Goal: Task Accomplishment & Management: Complete application form

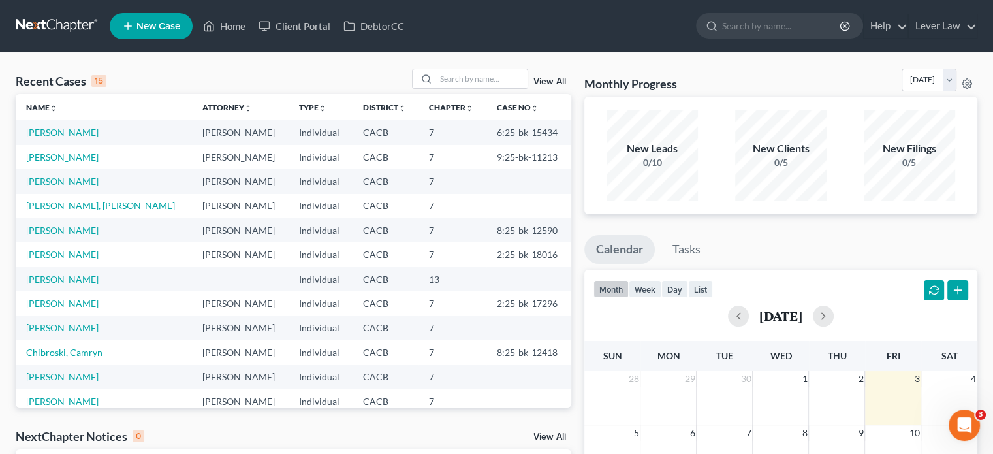
click at [162, 23] on span "New Case" at bounding box center [158, 27] width 44 height 10
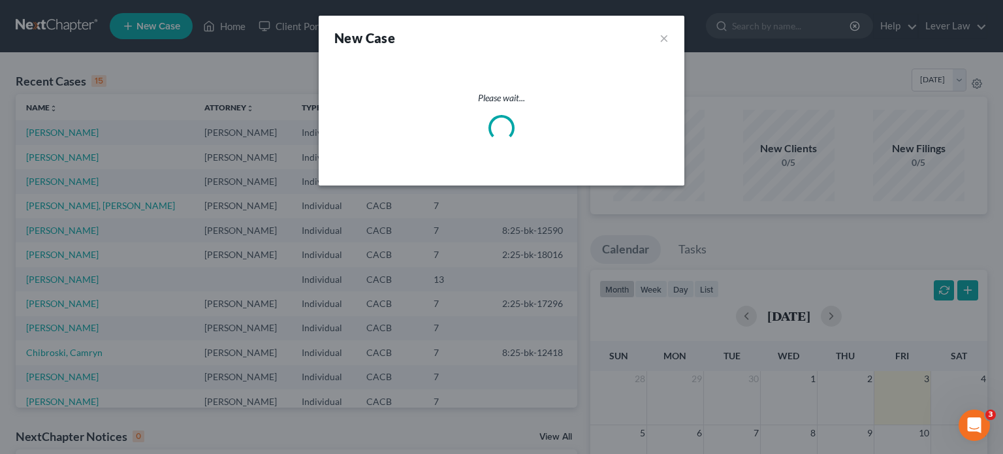
select select "7"
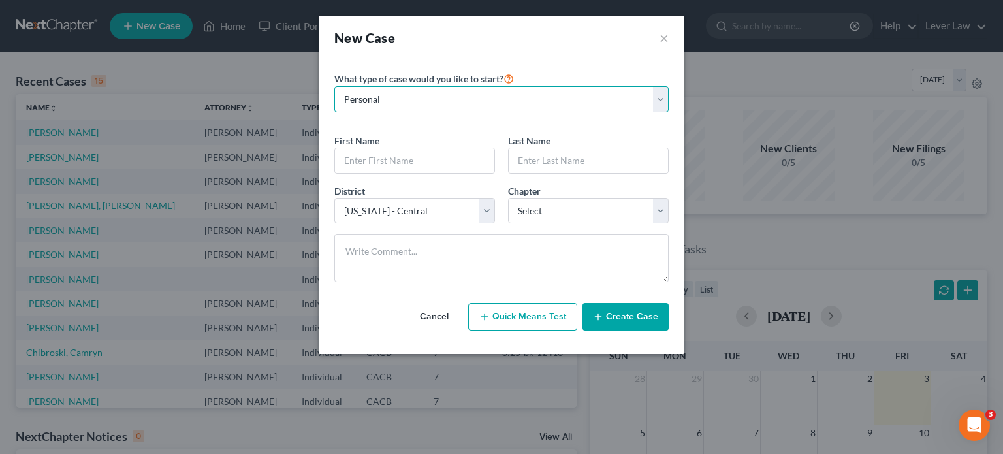
click at [499, 101] on select "Personal Business" at bounding box center [501, 99] width 334 height 26
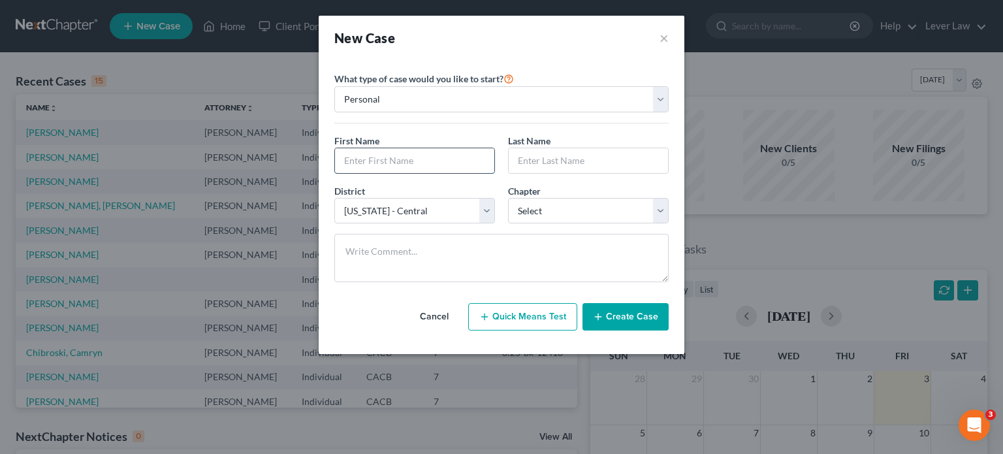
click at [393, 149] on input "text" at bounding box center [414, 160] width 159 height 25
type input "[PERSON_NAME]"
type input "Jac"
click at [541, 210] on select "Select 7 11 12 13" at bounding box center [588, 211] width 161 height 26
select select "0"
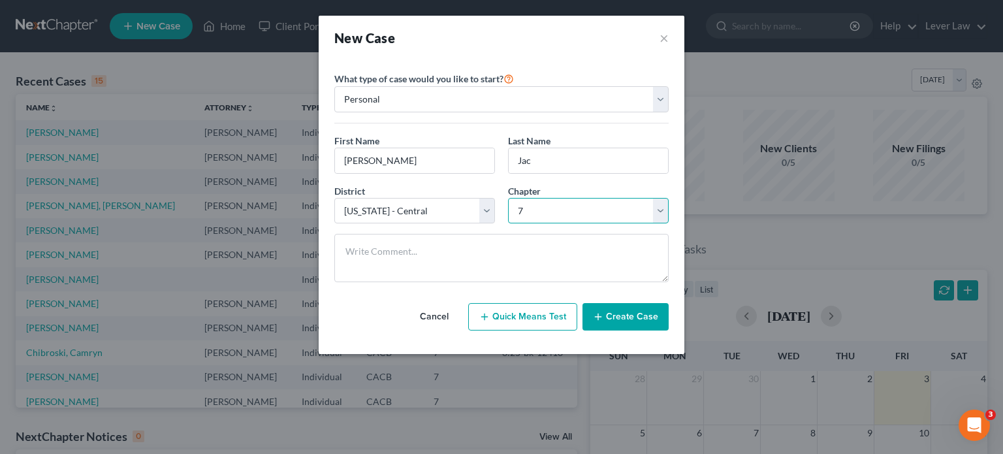
click at [508, 198] on select "Select 7 11 12 13" at bounding box center [588, 211] width 161 height 26
click at [567, 151] on input "Jac" at bounding box center [588, 160] width 159 height 25
type input "[PERSON_NAME]"
click at [629, 312] on button "Create Case" at bounding box center [625, 316] width 86 height 27
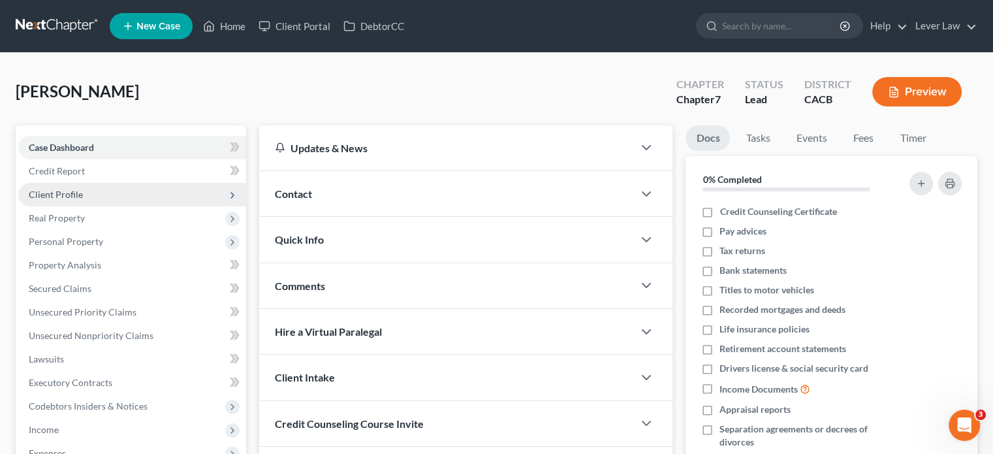
click at [107, 198] on span "Client Profile" at bounding box center [132, 195] width 228 height 24
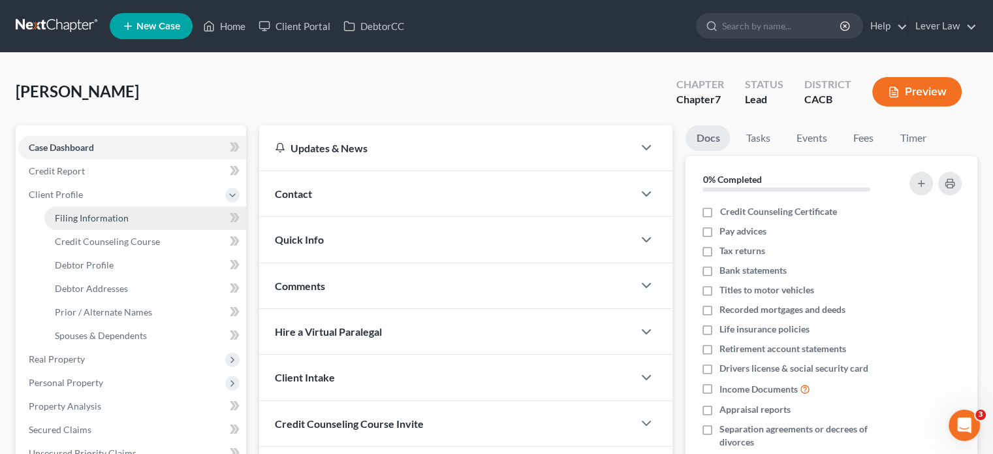
click at [78, 219] on span "Filing Information" at bounding box center [92, 217] width 74 height 11
select select "1"
select select "0"
select select "7"
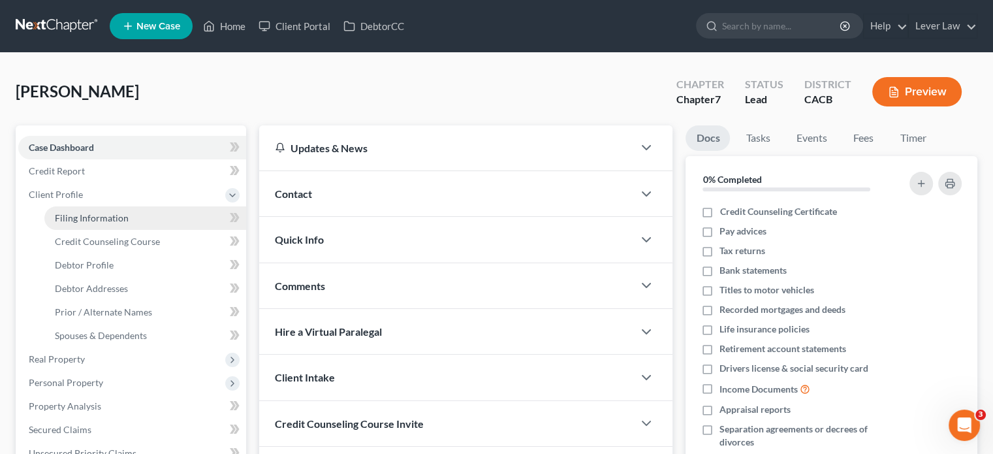
select select "4"
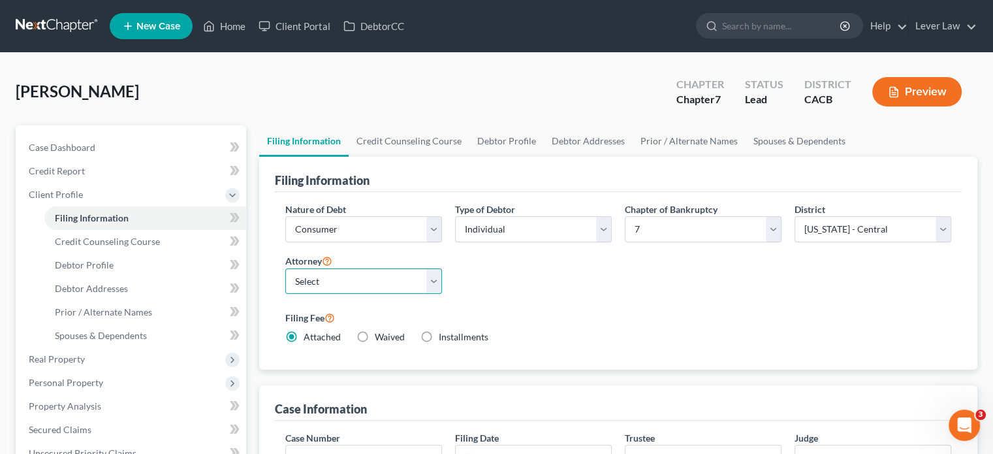
click at [365, 285] on select "Select [PERSON_NAME] - CACB" at bounding box center [363, 281] width 157 height 26
select select "0"
click at [285, 268] on select "Select [PERSON_NAME] - CACB" at bounding box center [363, 281] width 157 height 26
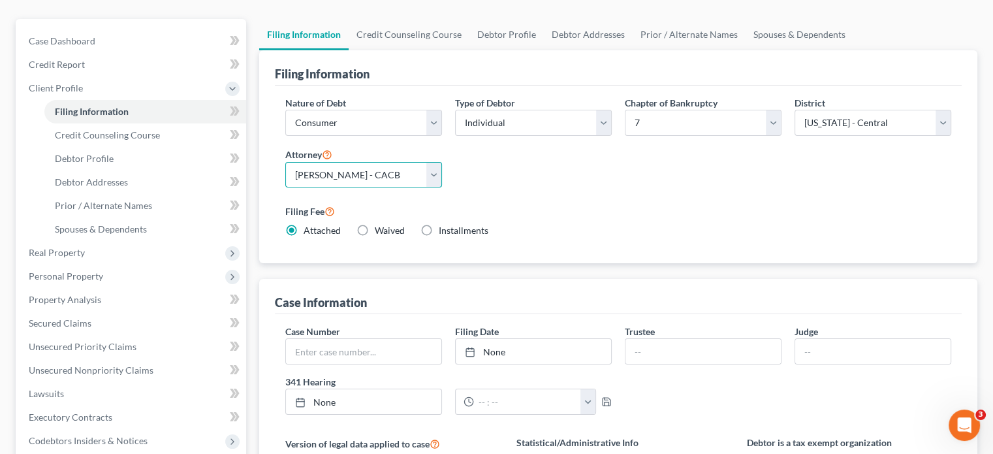
scroll to position [392, 0]
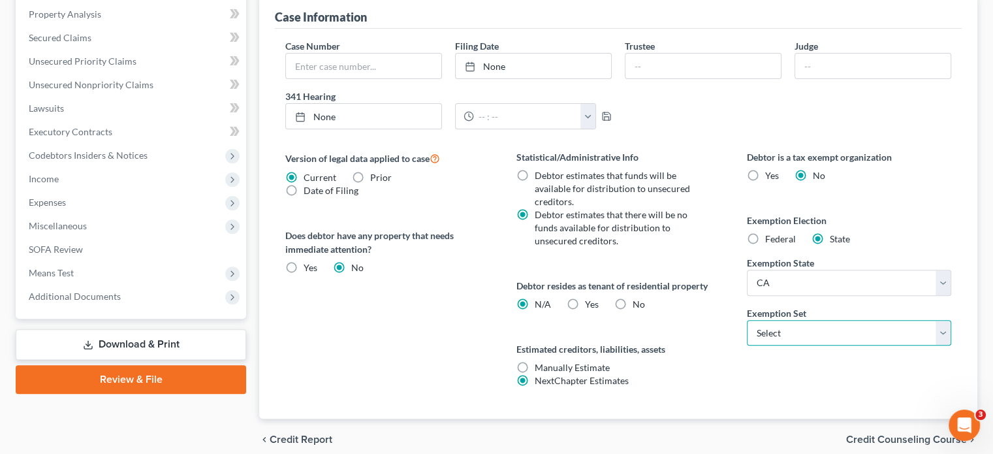
drag, startPoint x: 846, startPoint y: 331, endPoint x: 820, endPoint y: 340, distance: 28.1
click at [846, 331] on select "Select 703 704" at bounding box center [849, 333] width 204 height 26
select select "0"
click at [747, 320] on select "Select 703 704" at bounding box center [849, 333] width 204 height 26
click at [585, 304] on label "Yes Yes" at bounding box center [592, 304] width 14 height 13
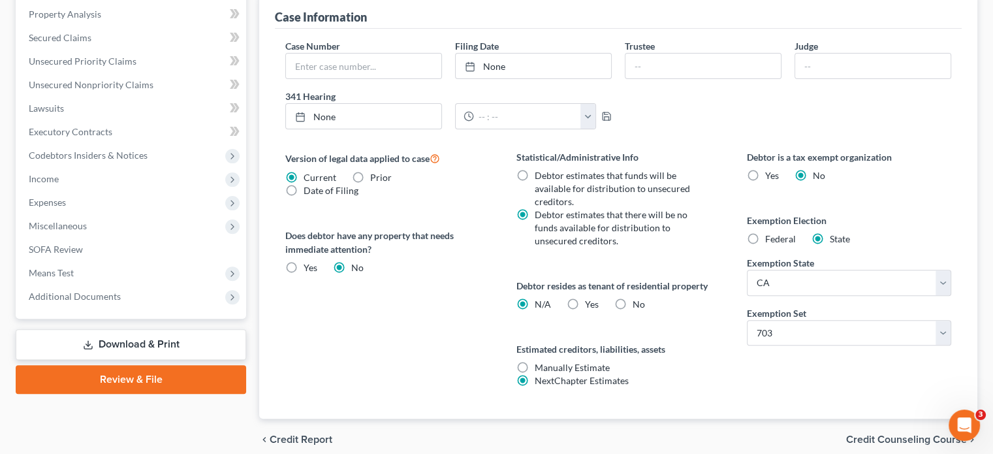
click at [590, 304] on input "Yes Yes" at bounding box center [594, 302] width 8 height 8
radio input "true"
radio input "false"
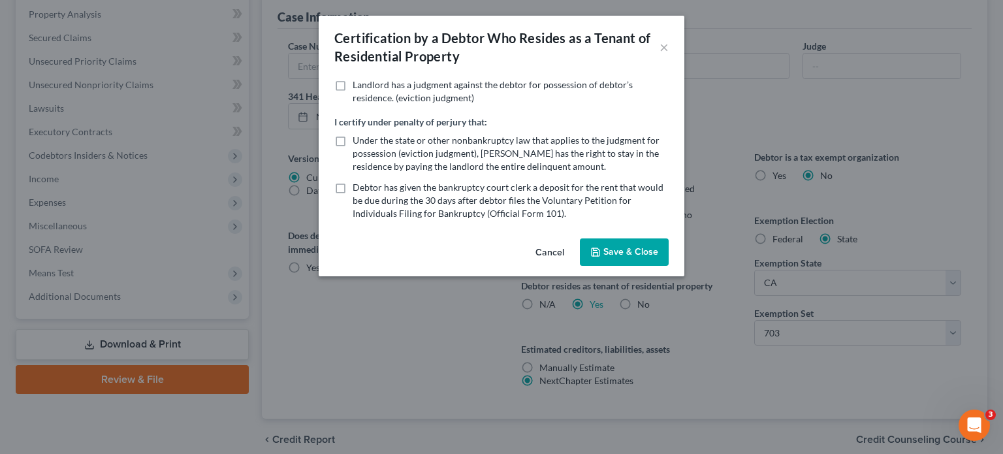
click at [626, 250] on button "Save & Close" at bounding box center [624, 251] width 89 height 27
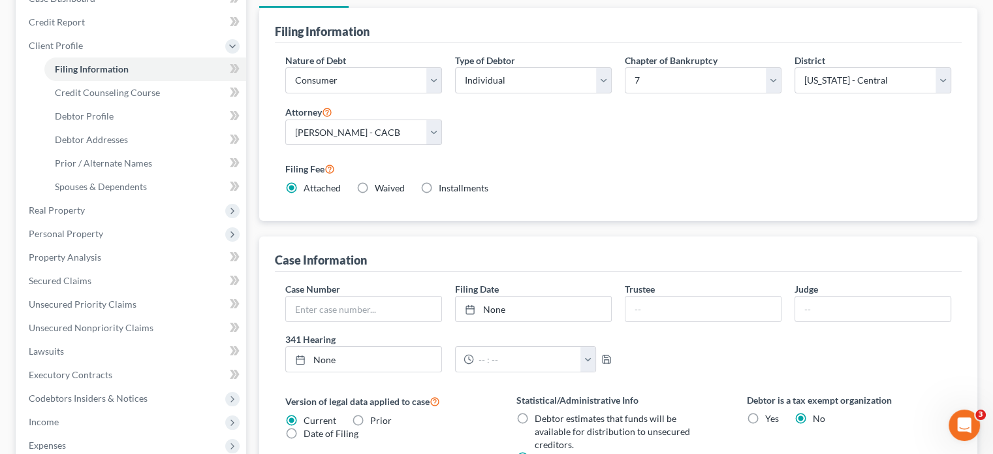
scroll to position [65, 0]
